Goal: Task Accomplishment & Management: Manage account settings

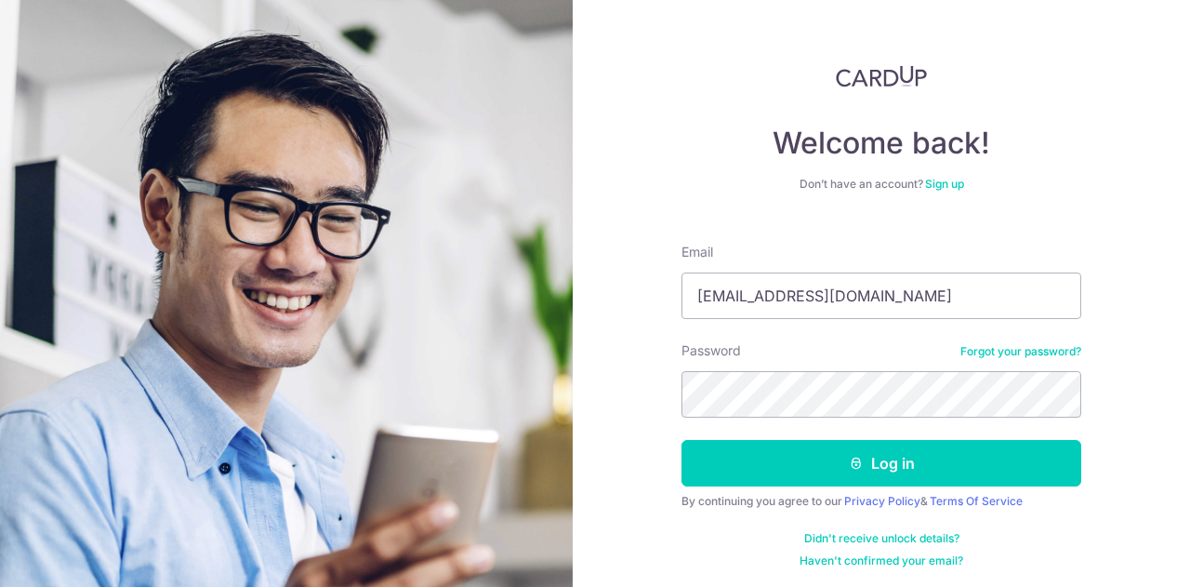
type input "[EMAIL_ADDRESS][DOMAIN_NAME]"
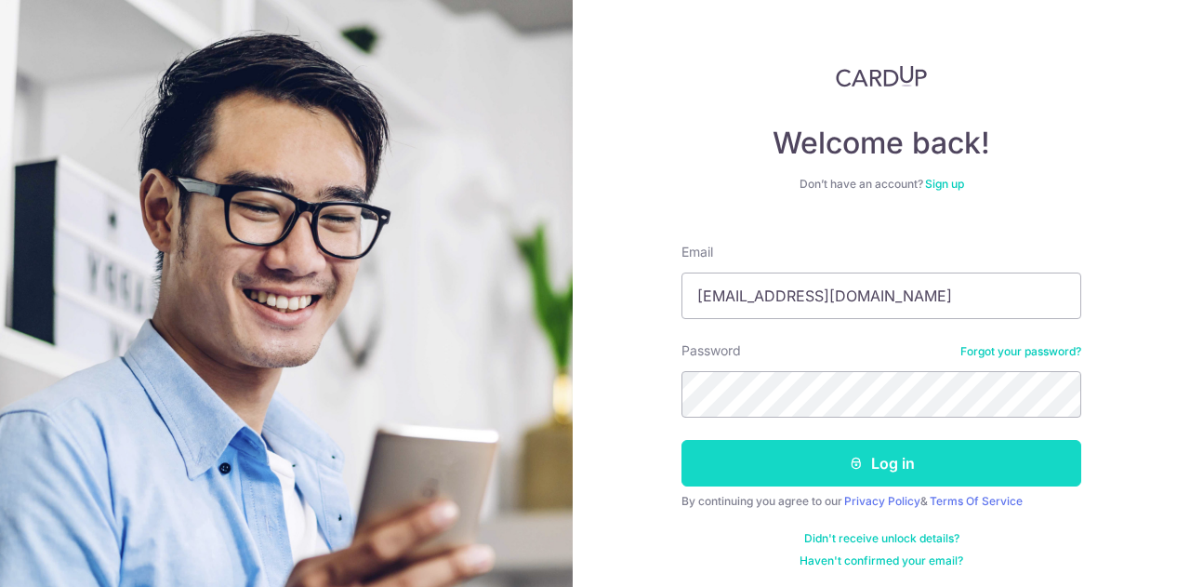
click at [822, 465] on button "Log in" at bounding box center [882, 463] width 400 height 46
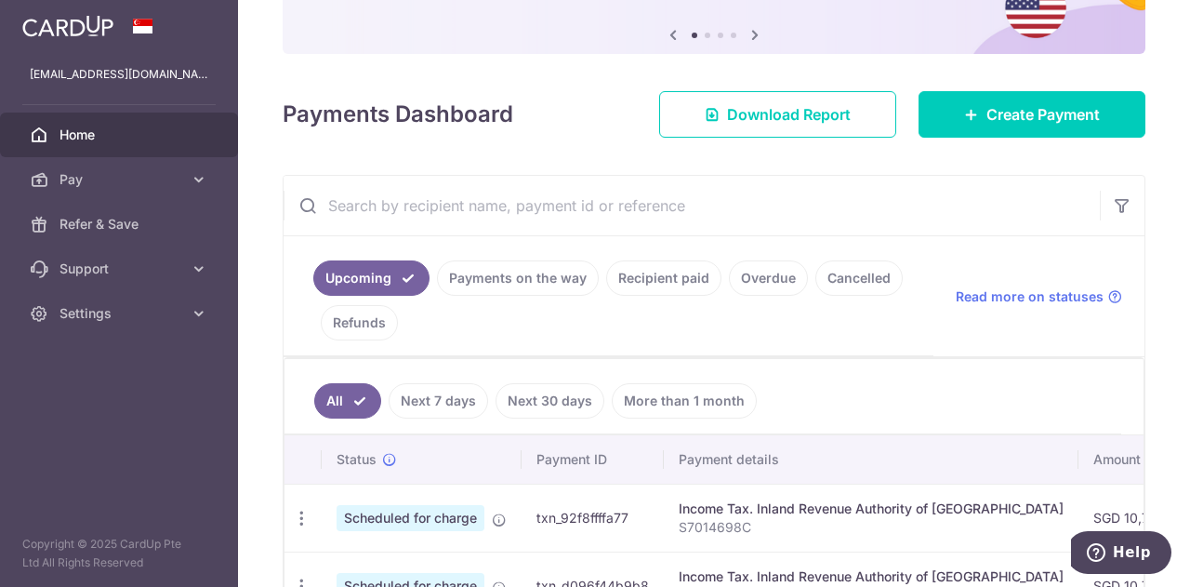
scroll to position [140, 0]
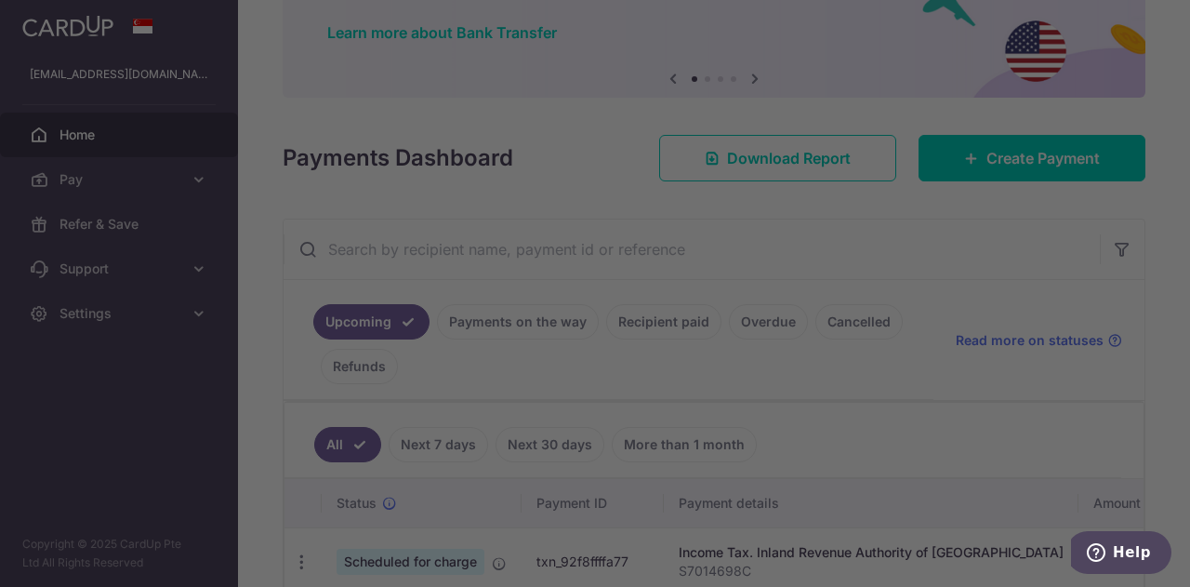
click at [975, 160] on div at bounding box center [601, 296] width 1202 height 592
